Goal: Check status: Check status

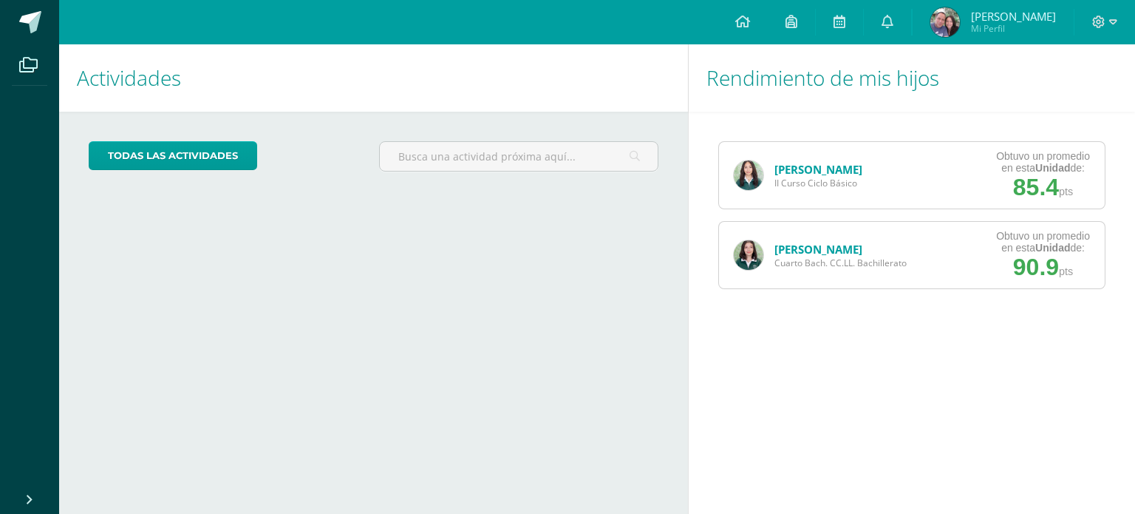
click at [793, 248] on link "[PERSON_NAME]" at bounding box center [819, 249] width 88 height 15
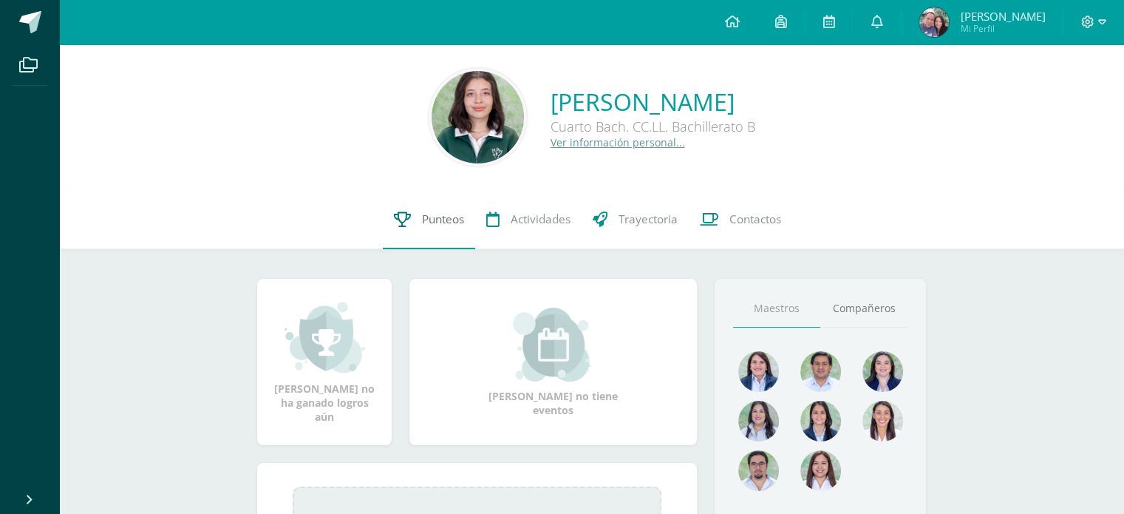
click at [418, 226] on link "Punteos" at bounding box center [429, 219] width 92 height 59
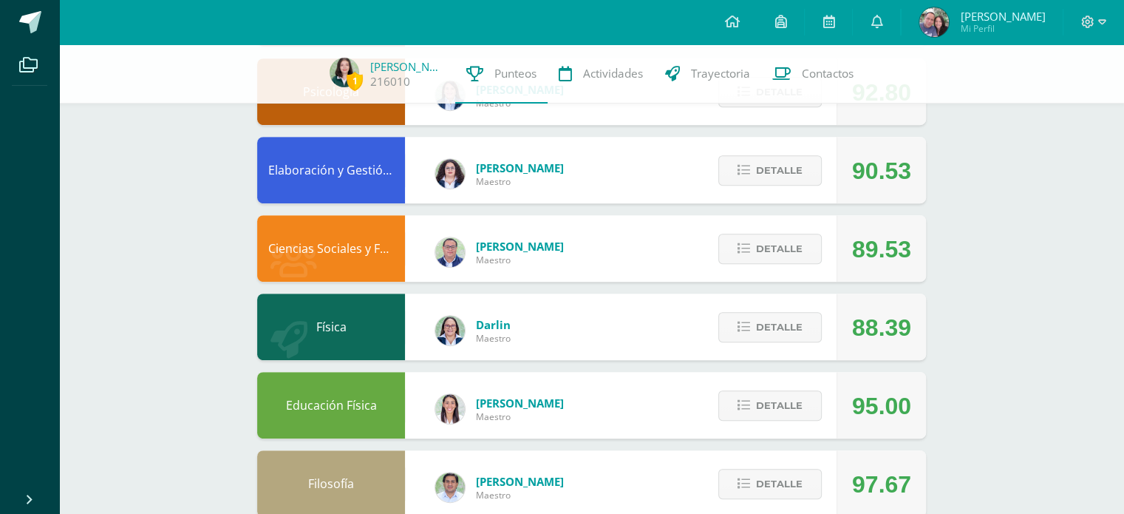
scroll to position [653, 0]
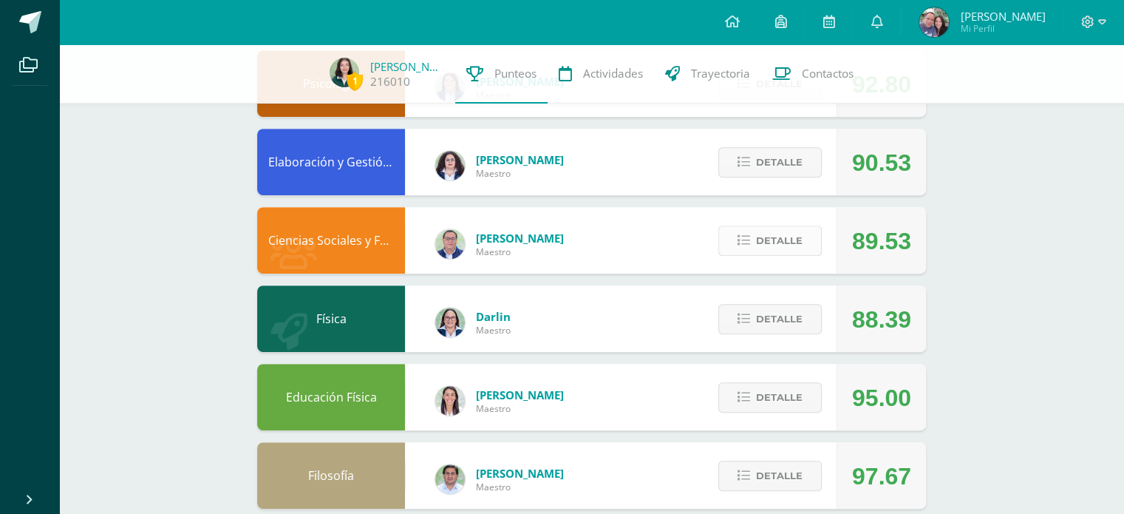
click at [781, 251] on span "Detalle" at bounding box center [779, 240] width 47 height 27
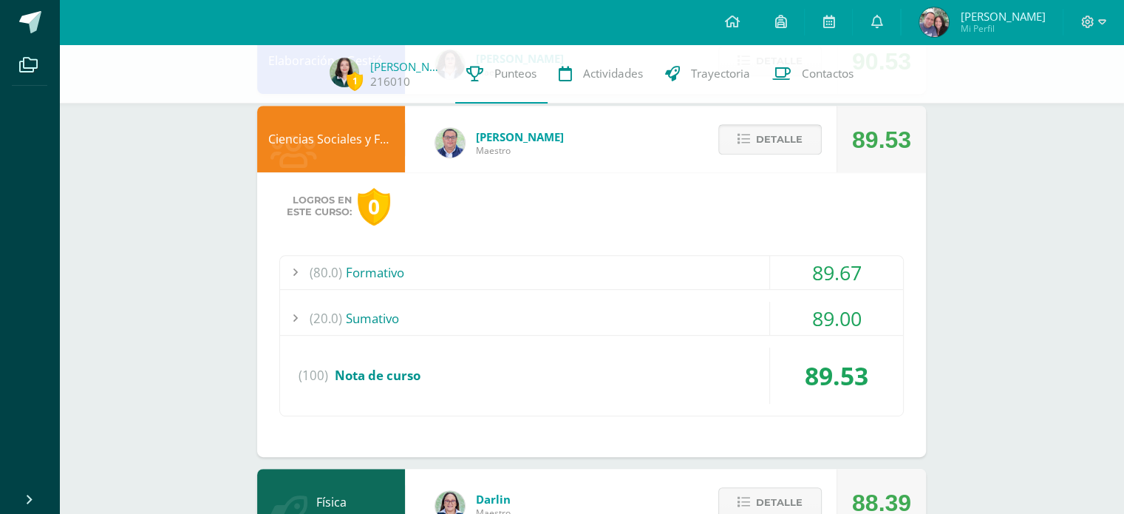
scroll to position [756, 0]
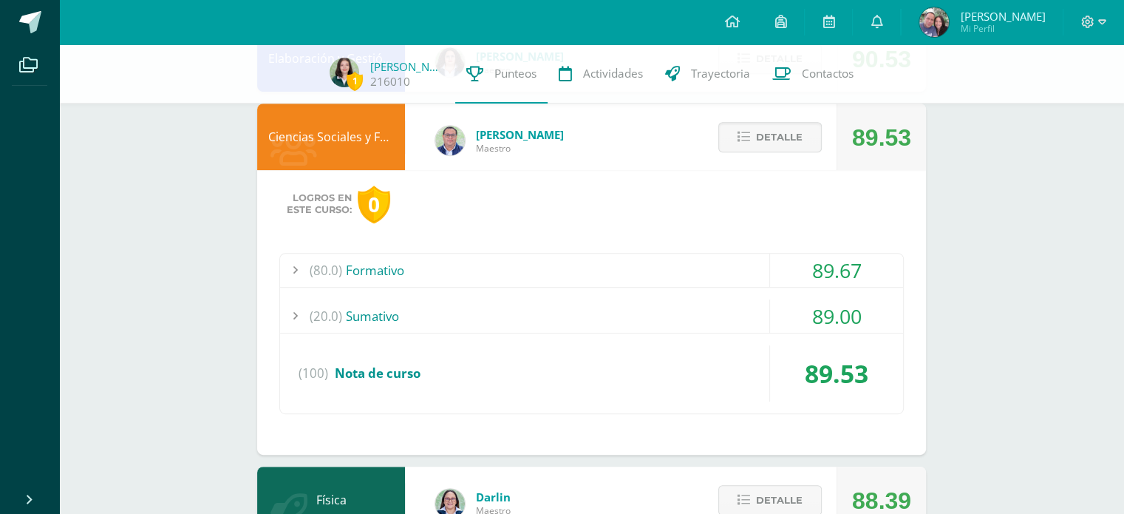
click at [671, 315] on div "(20.0) Sumativo" at bounding box center [591, 315] width 623 height 33
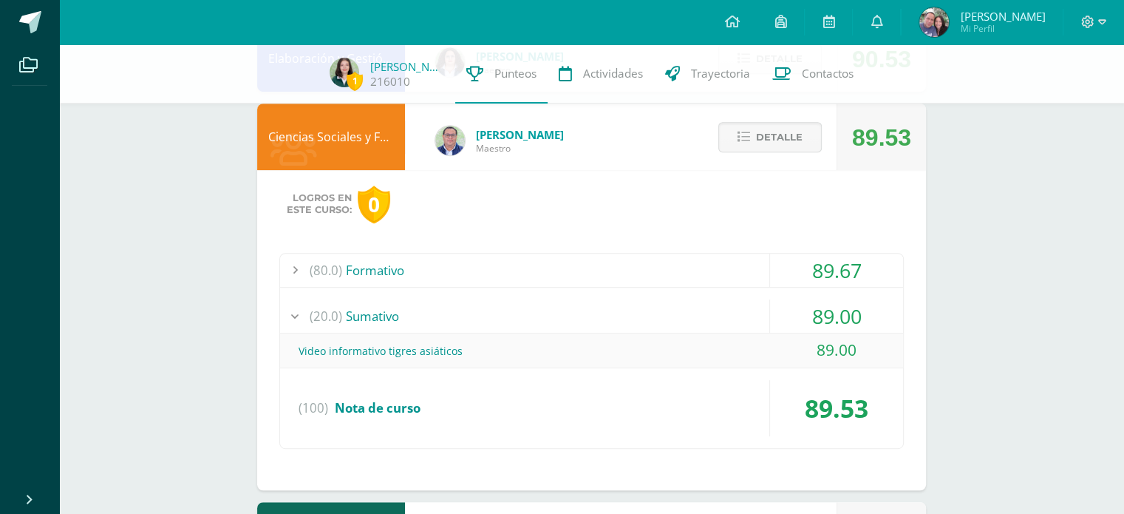
click at [671, 315] on div "(20.0) Sumativo" at bounding box center [591, 315] width 623 height 33
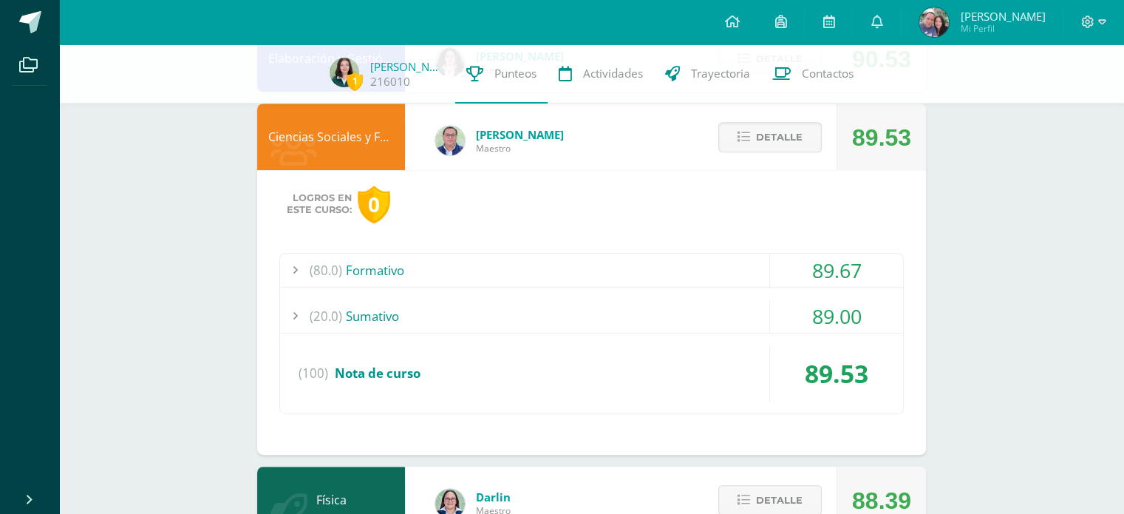
click at [683, 273] on div "(80.0) Formativo" at bounding box center [591, 270] width 623 height 33
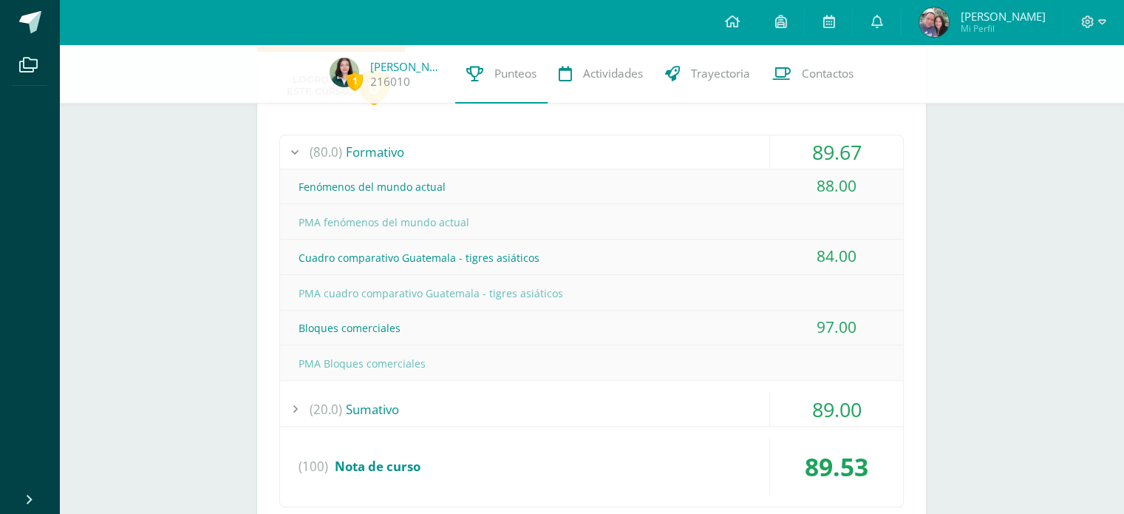
scroll to position [875, 0]
click at [722, 154] on div "(80.0) Formativo" at bounding box center [591, 151] width 623 height 33
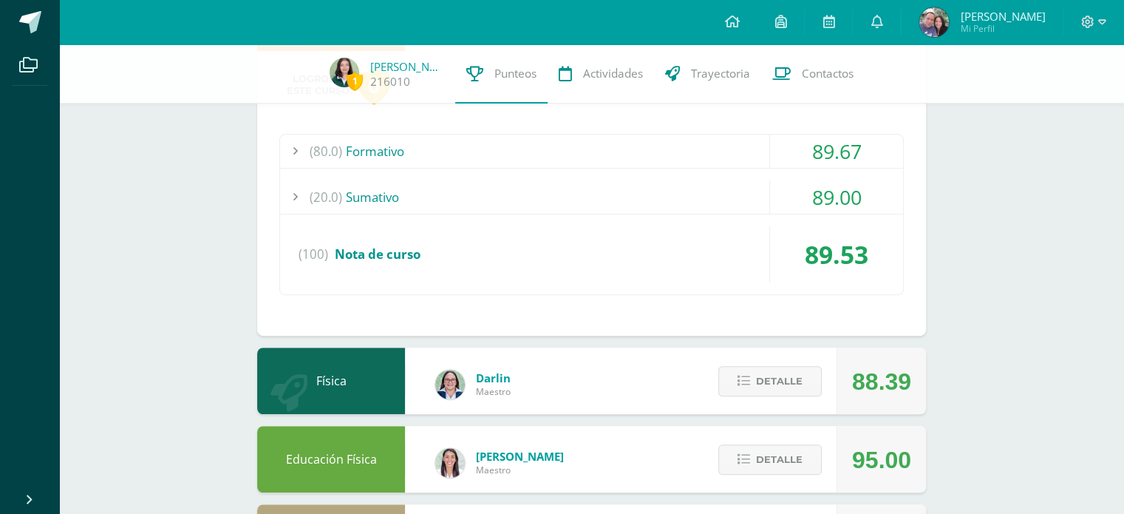
click at [709, 195] on div "(20.0) Sumativo" at bounding box center [591, 196] width 623 height 33
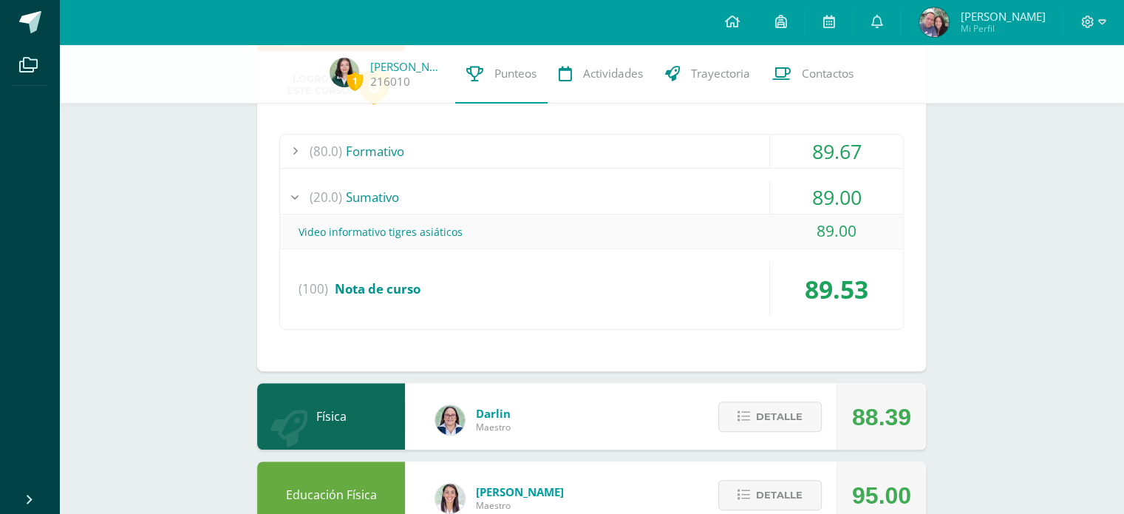
click at [709, 195] on div "(20.0) Sumativo" at bounding box center [591, 196] width 623 height 33
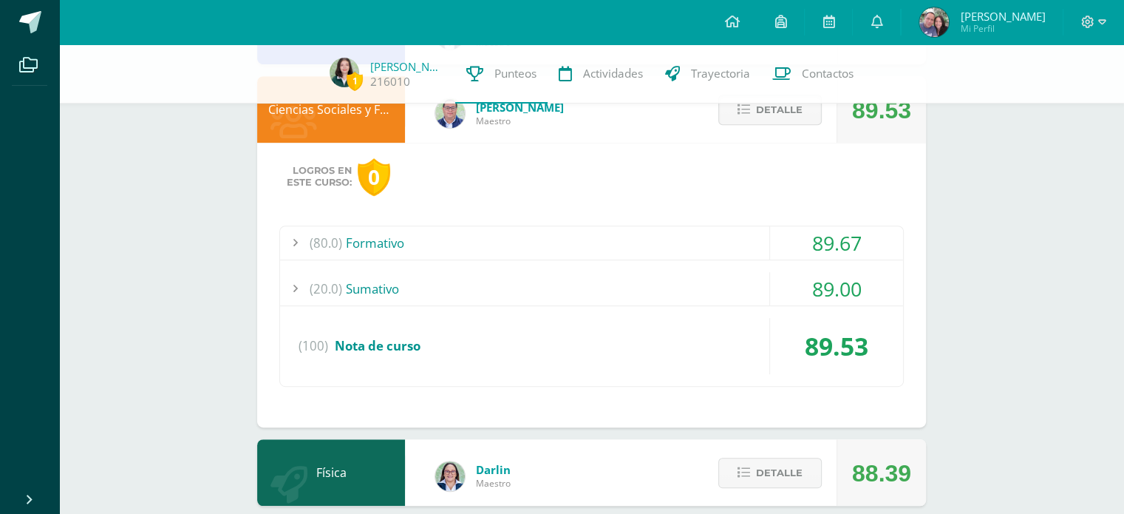
scroll to position [748, 0]
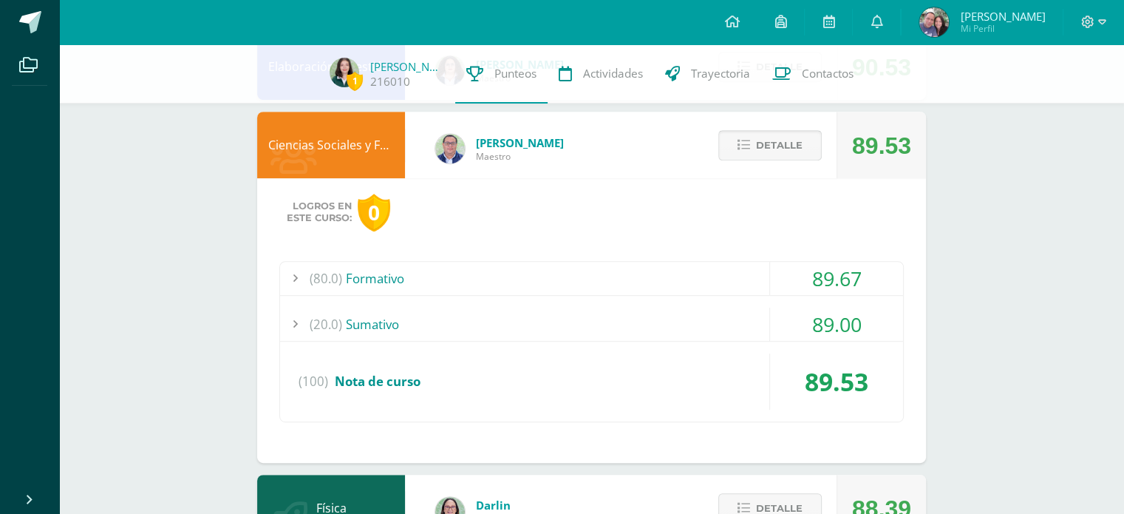
click at [744, 148] on icon at bounding box center [744, 145] width 13 height 13
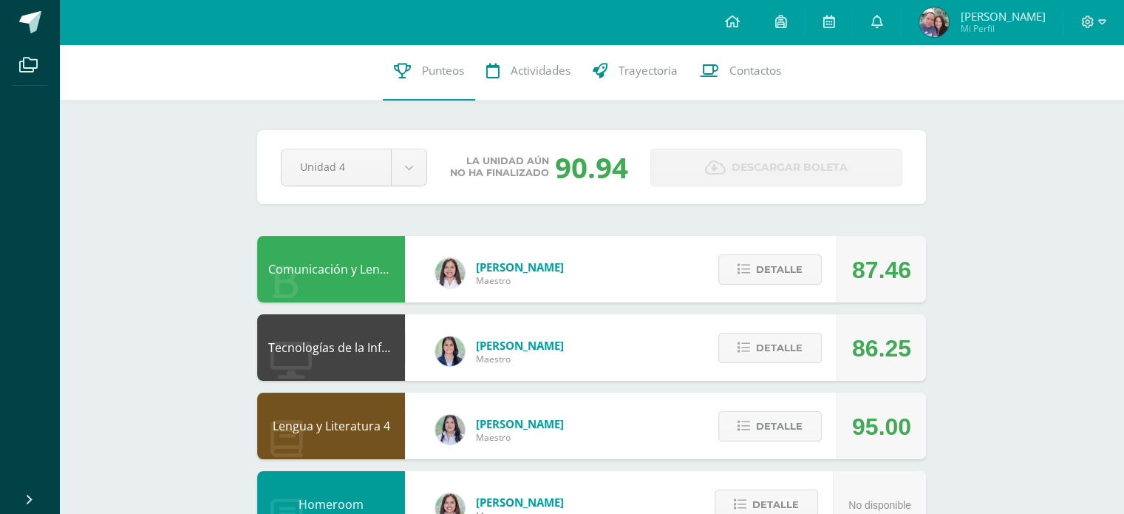
scroll to position [0, 0]
